Goal: Task Accomplishment & Management: Manage account settings

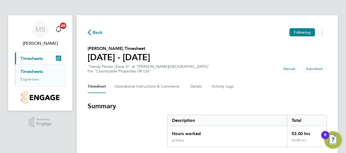
click at [94, 131] on section "Summary Description Total Hours worked 53.00 hrs primary 53.00 hrs" at bounding box center [207, 124] width 239 height 45
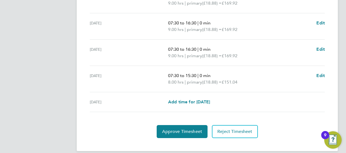
scroll to position [245, 0]
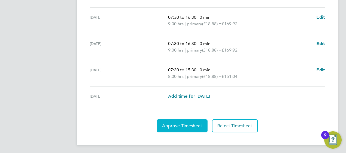
click at [180, 124] on span "Approve Timesheet" at bounding box center [182, 126] width 40 height 5
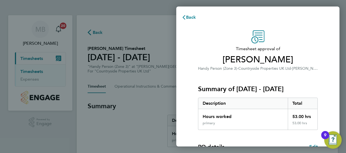
click at [186, 94] on div "Timesheet approval of Freddie Morley Handy Person (Zone 3) · Countryside Proper…" at bounding box center [257, 139] width 163 height 230
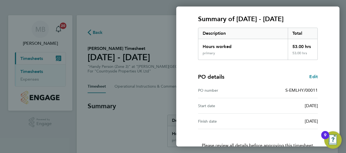
scroll to position [107, 0]
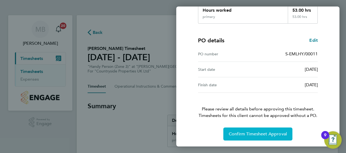
click at [253, 132] on span "Confirm Timesheet Approval" at bounding box center [258, 134] width 58 height 5
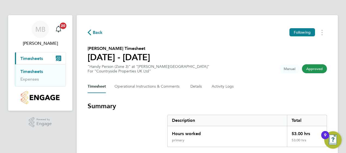
click at [34, 71] on link "Timesheets" at bounding box center [31, 71] width 23 height 5
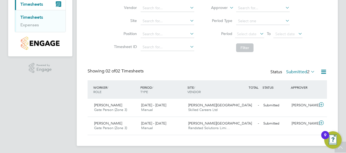
scroll to position [55, 0]
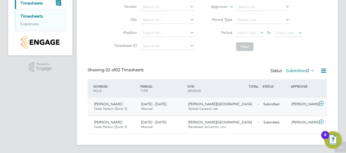
click at [321, 103] on icon at bounding box center [321, 104] width 7 height 4
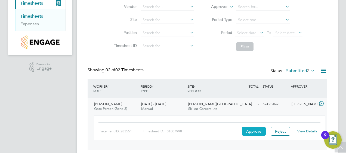
click at [250, 129] on button "Approve" at bounding box center [254, 131] width 24 height 9
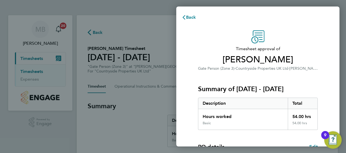
click at [187, 101] on div "Timesheet approval of [PERSON_NAME] Gate Person (Zone 3) · Countryside Properti…" at bounding box center [257, 139] width 163 height 230
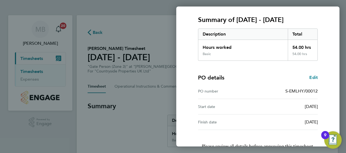
scroll to position [107, 0]
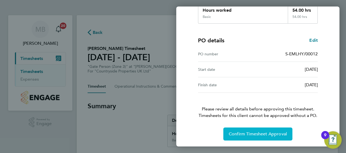
click at [267, 132] on span "Confirm Timesheet Approval" at bounding box center [258, 134] width 58 height 5
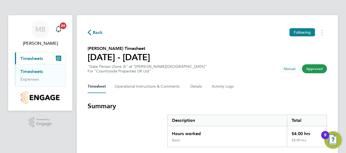
click at [34, 71] on link "Timesheets" at bounding box center [31, 71] width 23 height 5
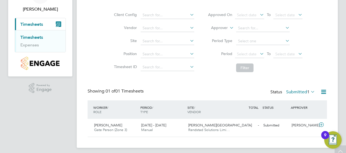
scroll to position [38, 0]
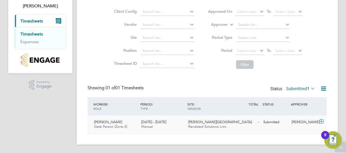
click at [323, 121] on icon at bounding box center [321, 122] width 7 height 4
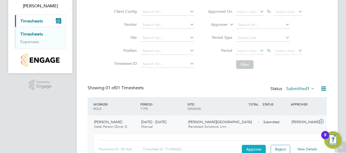
click at [251, 147] on button "Approve" at bounding box center [254, 149] width 24 height 9
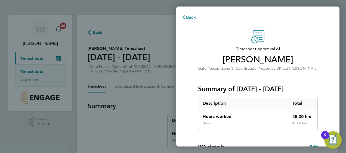
click at [184, 99] on div "Timesheet approval of [PERSON_NAME] Gate Person (Zone 3) · Countryside Properti…" at bounding box center [257, 139] width 163 height 230
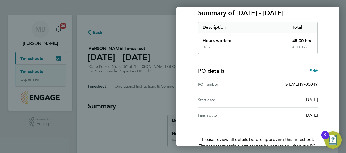
scroll to position [107, 0]
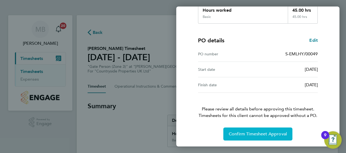
click at [266, 133] on span "Confirm Timesheet Approval" at bounding box center [258, 134] width 58 height 5
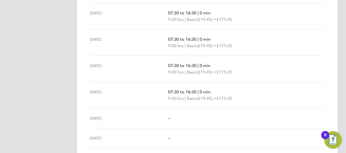
scroll to position [212, 0]
